Goal: Book appointment/travel/reservation

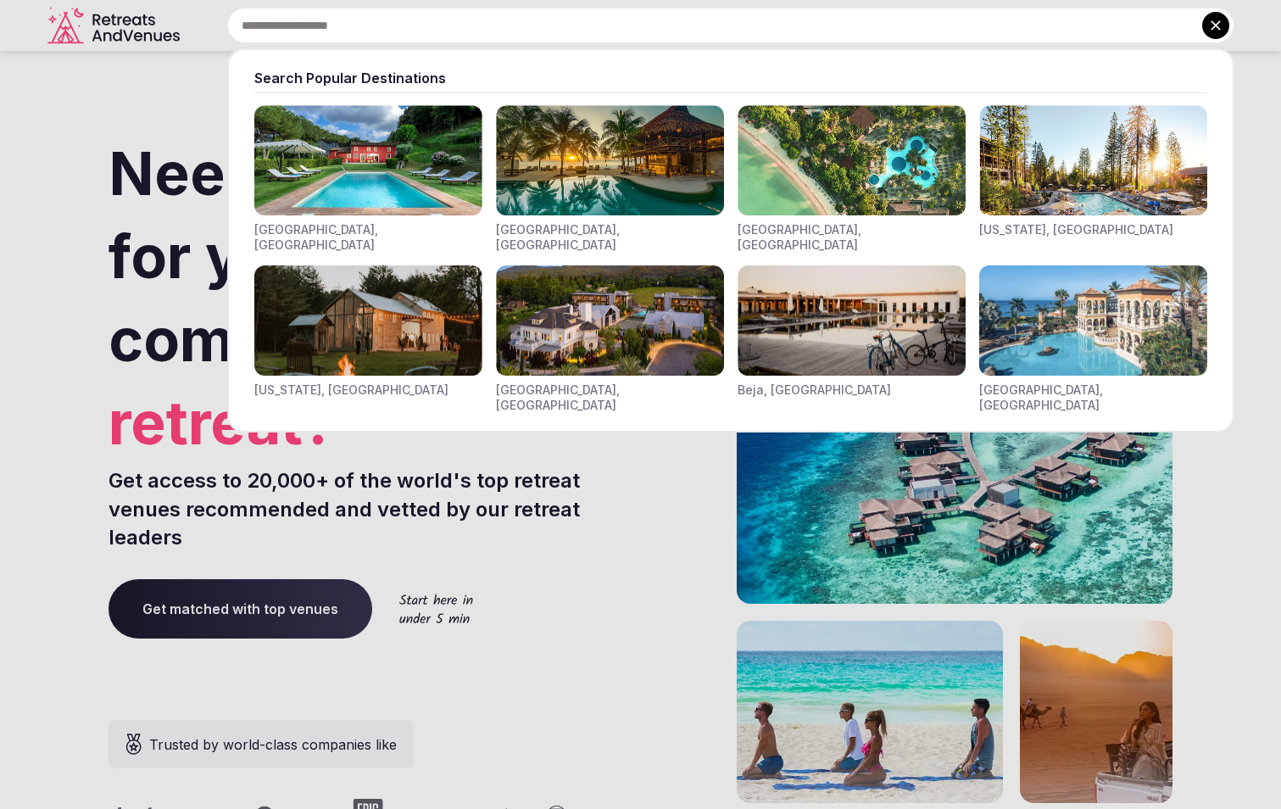
click at [435, 24] on input "text" at bounding box center [730, 26] width 1007 height 36
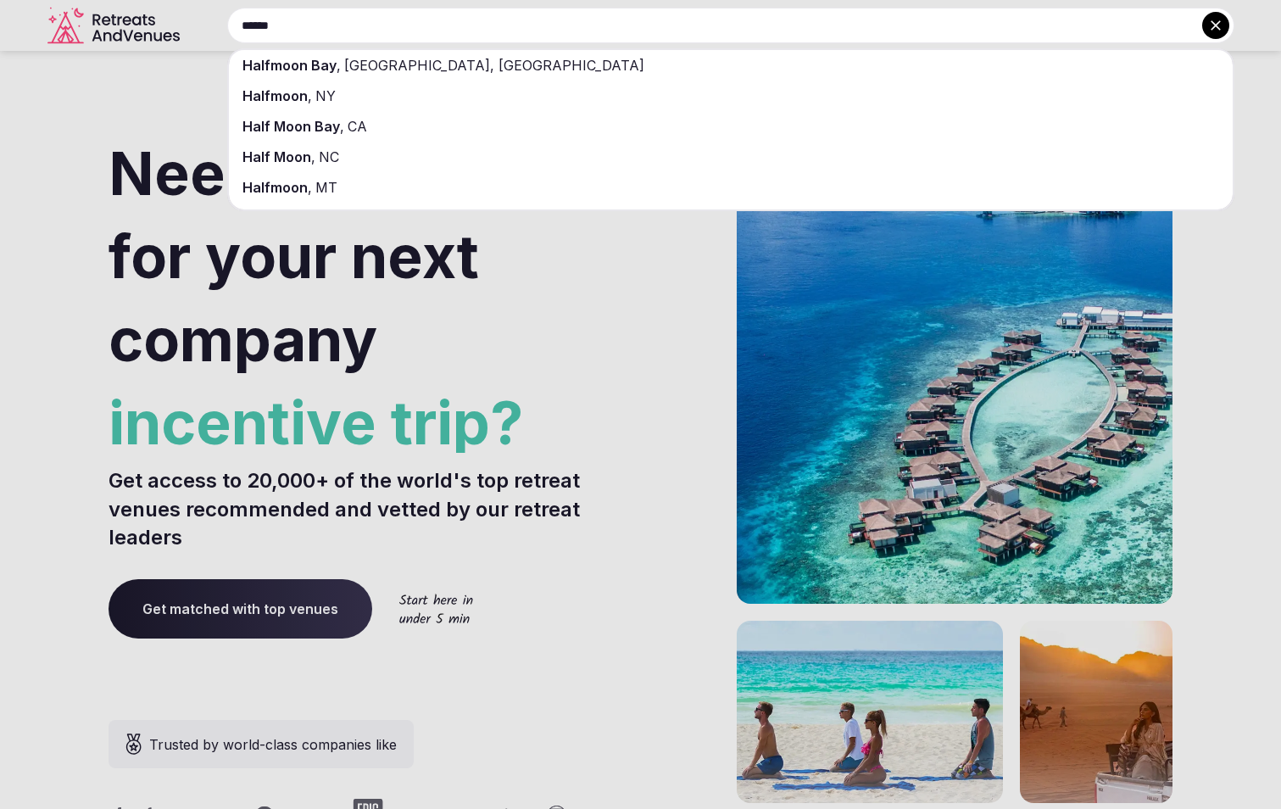
type input "******"
click at [312, 63] on span "Halfmoon Bay" at bounding box center [289, 65] width 94 height 17
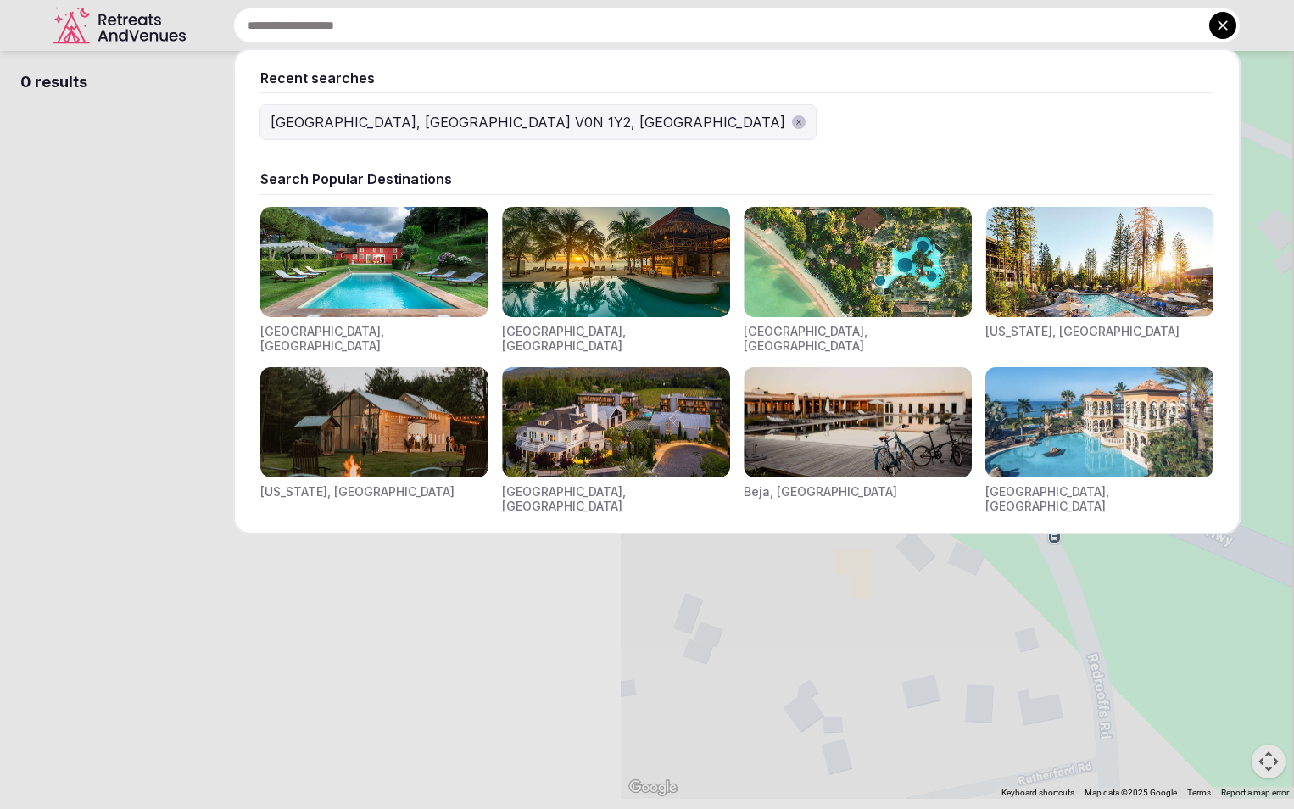
click at [445, 32] on input "text" at bounding box center [736, 26] width 1007 height 36
